Goal: Navigation & Orientation: Find specific page/section

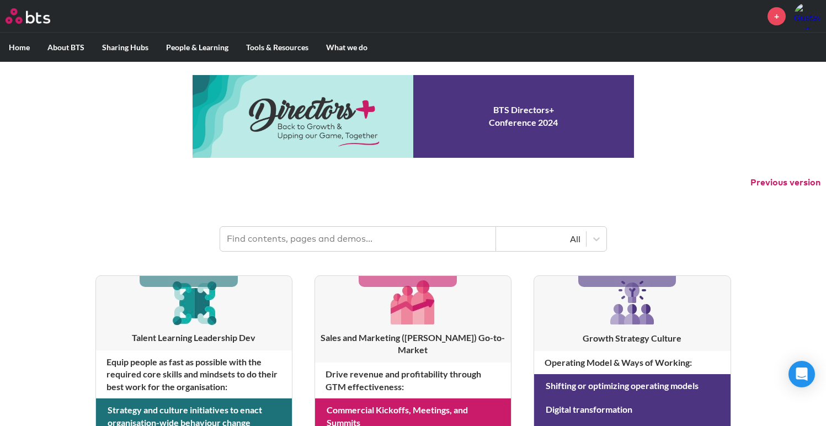
click at [21, 48] on label "Home" at bounding box center [19, 47] width 39 height 29
click at [0, 0] on input "Home" at bounding box center [0, 0] width 0 height 0
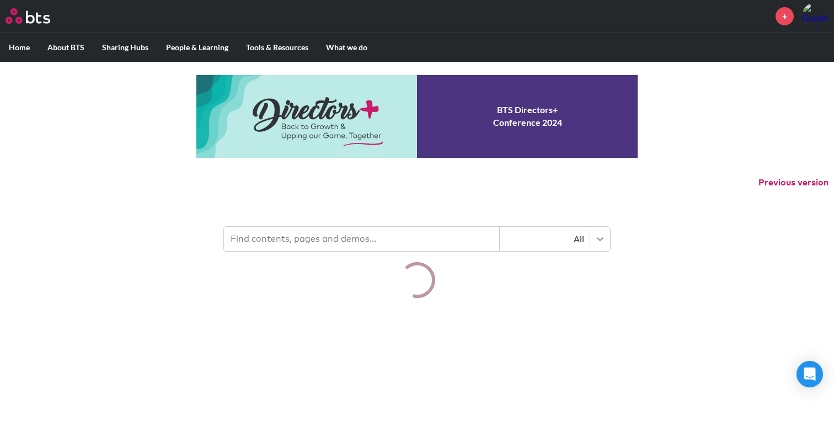
click at [600, 237] on icon at bounding box center [600, 238] width 11 height 11
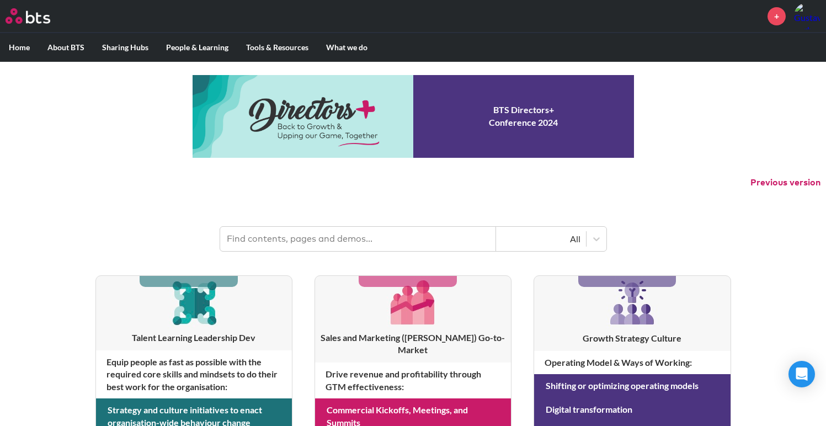
click at [648, 190] on p "Previous version" at bounding box center [413, 182] width 826 height 23
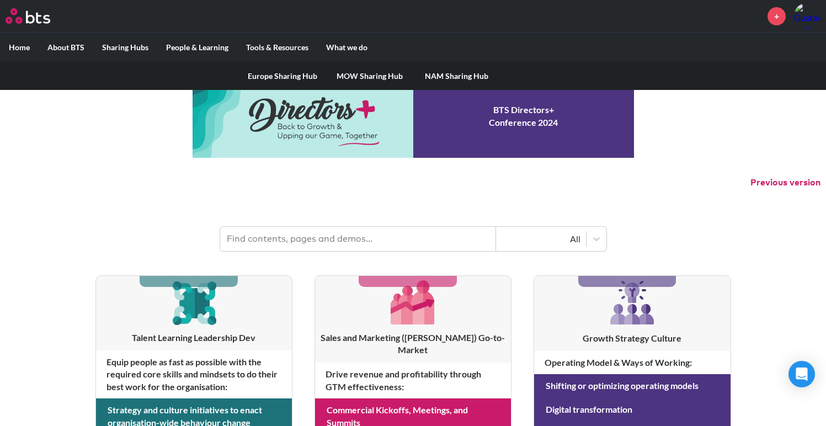
click at [369, 78] on link "MOW Sharing Hub" at bounding box center [369, 76] width 87 height 29
